Goal: Information Seeking & Learning: Find specific page/section

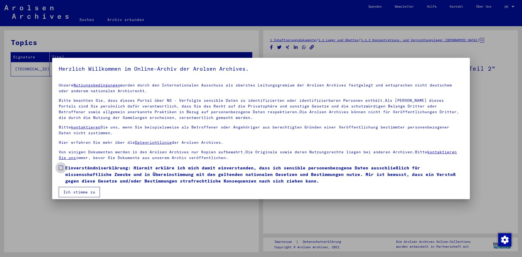
click at [60, 168] on span at bounding box center [61, 168] width 4 height 4
click at [78, 192] on button "Ich stimme zu" at bounding box center [79, 192] width 41 height 10
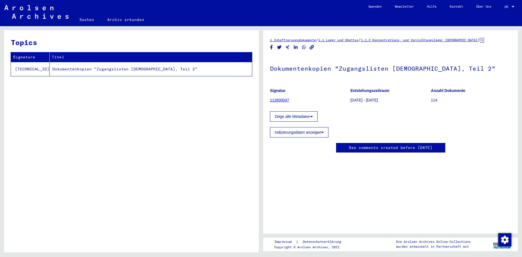
click at [96, 69] on td "Dokumentenkopien "Zugangslisten [DEMOGRAPHIC_DATA], Teil 2"" at bounding box center [151, 69] width 202 height 14
click at [293, 117] on button "Zeige alle Metadaten" at bounding box center [293, 116] width 47 height 10
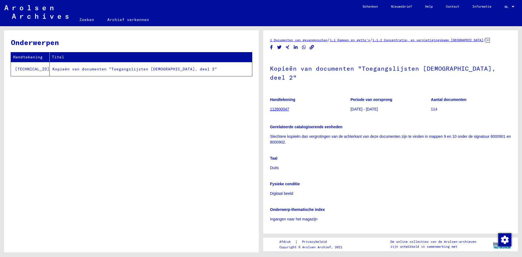
click at [110, 68] on td "Kopieën van documenten "Toegangslijsten [DEMOGRAPHIC_DATA], deel 2"" at bounding box center [151, 69] width 202 height 14
click at [277, 107] on link "112600047" at bounding box center [279, 109] width 19 height 4
